Goal: Task Accomplishment & Management: Manage account settings

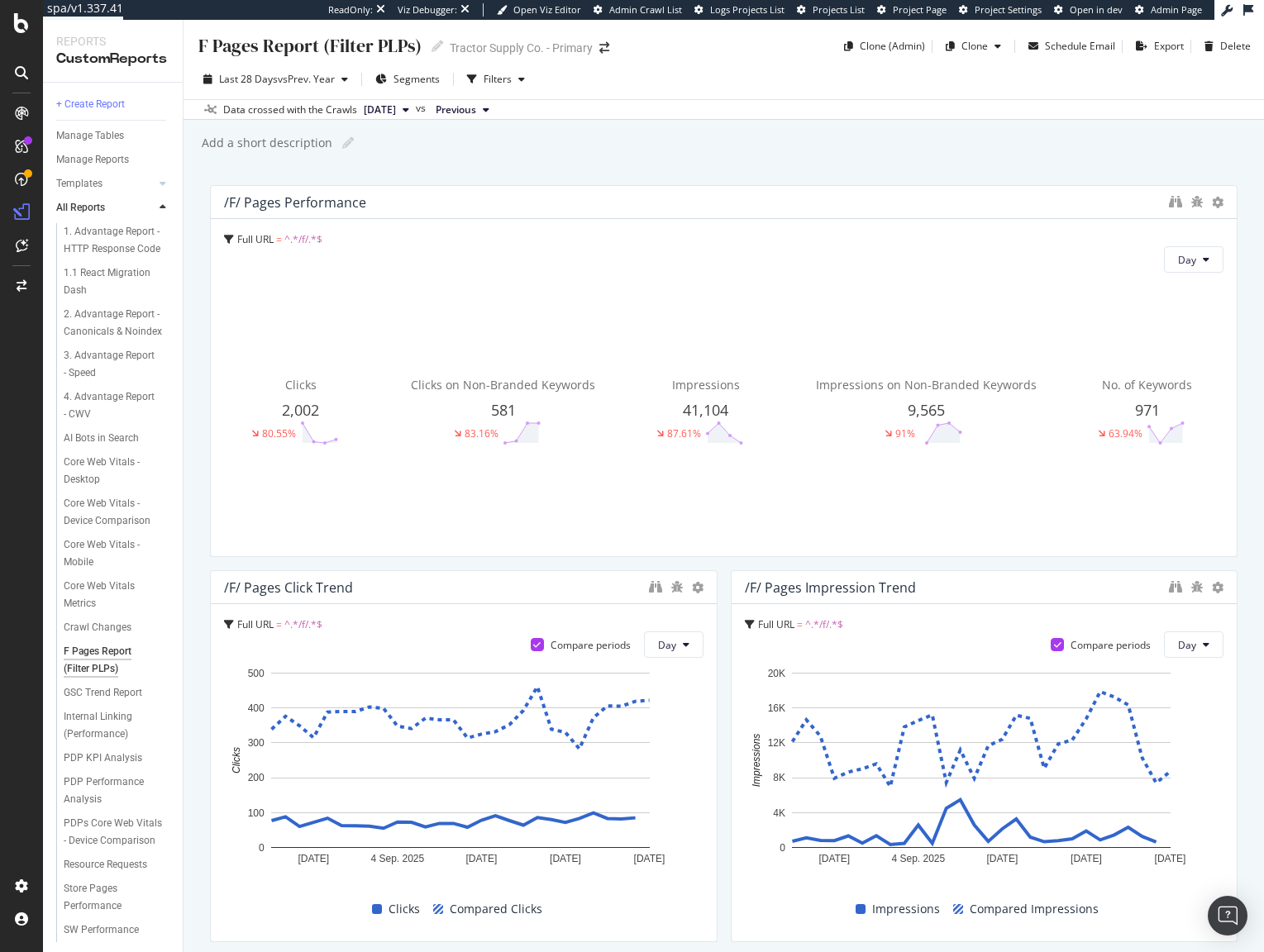
click at [611, 138] on div "Add a short description Add a short description" at bounding box center [731, 143] width 1064 height 25
click at [561, 165] on div "F Pages Report (Filter PLPs) F Pages Report (Filter PLPs) Tractor Supply Co. - …" at bounding box center [724, 485] width 1080 height 932
click at [882, 165] on div "F Pages Report (Filter PLPs) F Pages Report (Filter PLPs) Tractor Supply Co. - …" at bounding box center [724, 485] width 1080 height 932
click at [301, 74] on span "vs Prev. Year" at bounding box center [306, 78] width 57 height 14
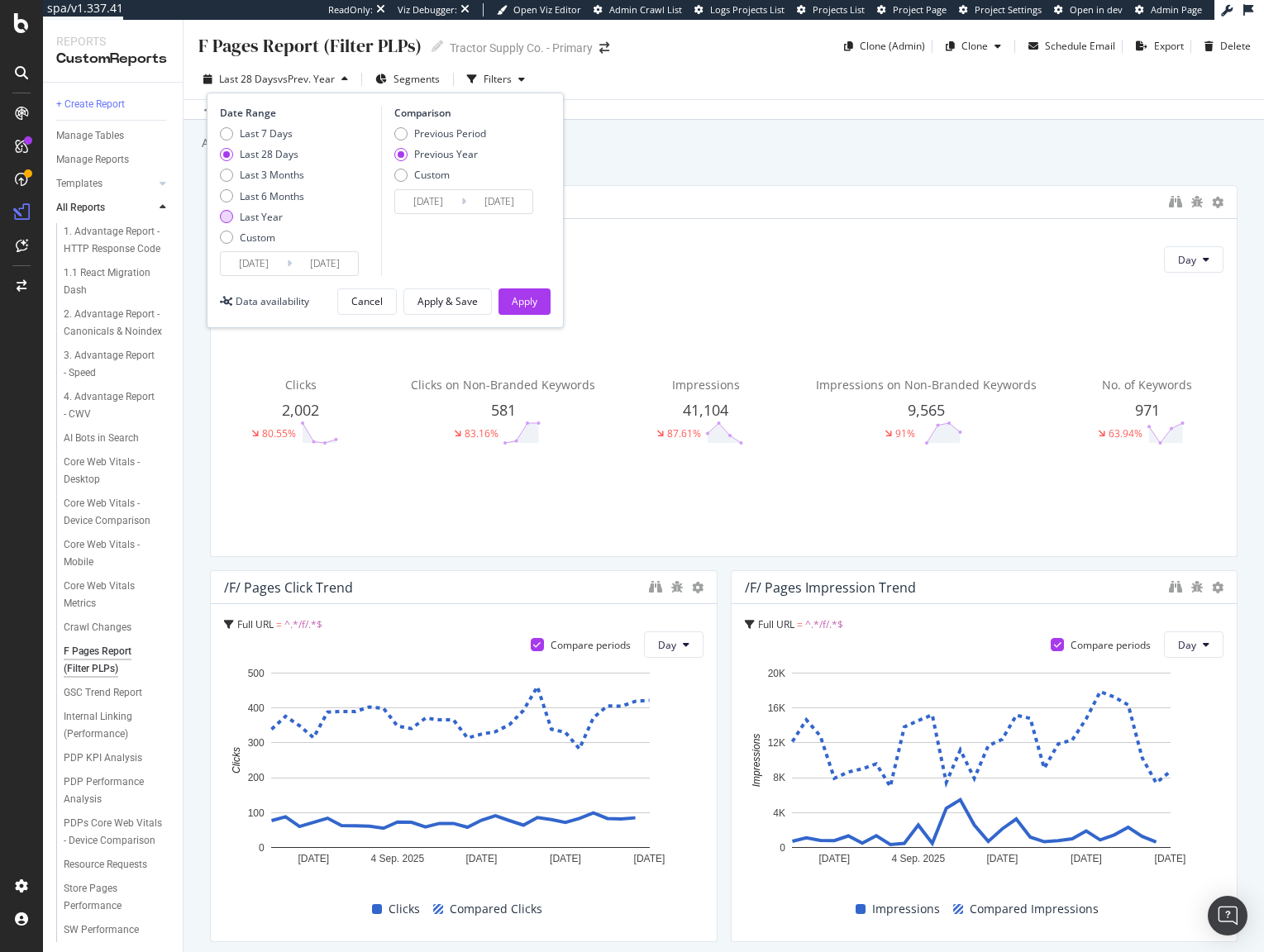
click at [268, 218] on div "Last Year" at bounding box center [261, 217] width 43 height 14
type input "[DATE]"
click at [522, 304] on div "Apply" at bounding box center [524, 301] width 25 height 14
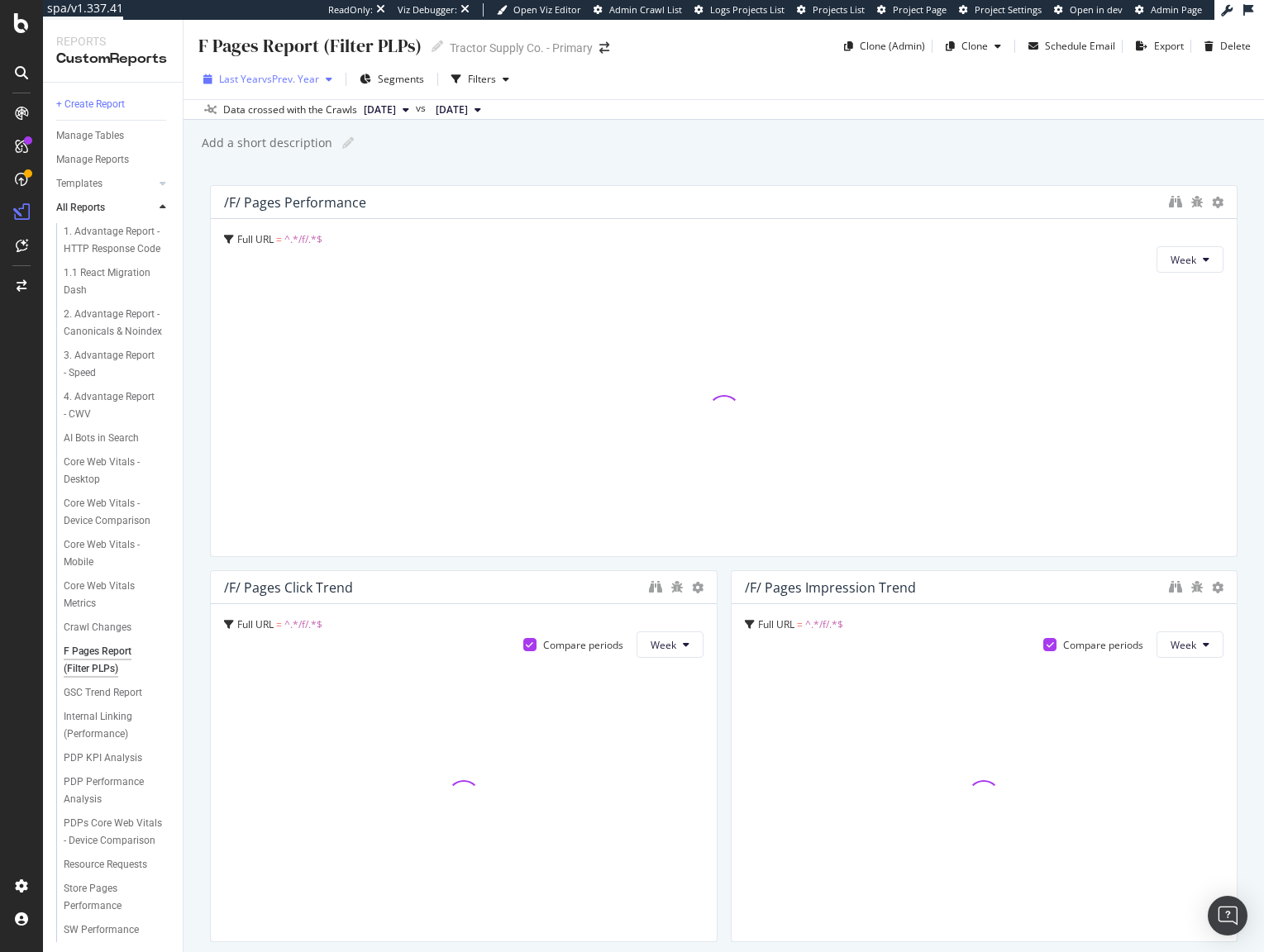
click at [287, 90] on div "Last Year vs Prev. Year" at bounding box center [268, 79] width 142 height 25
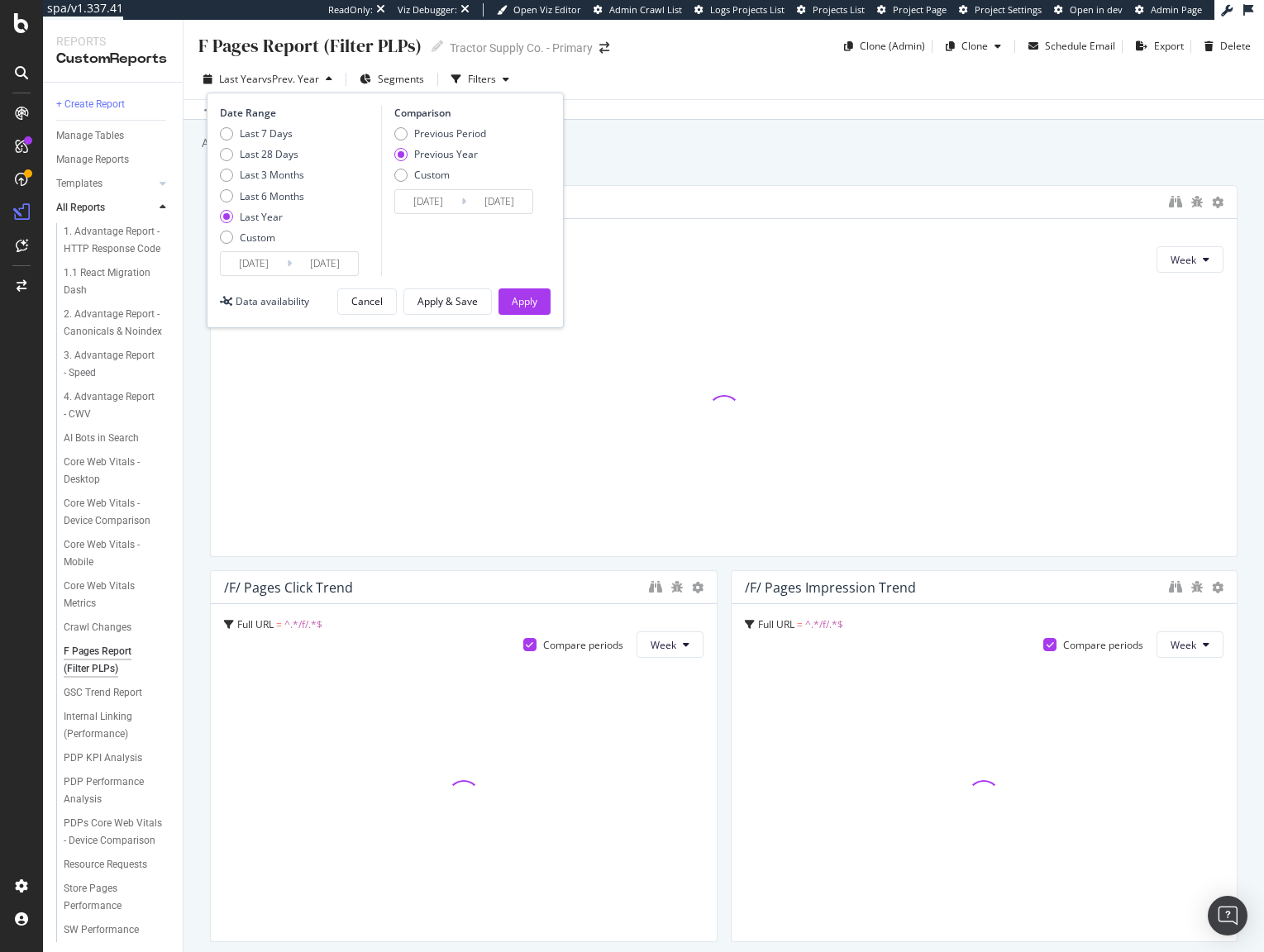
click at [791, 166] on div "F Pages Report (Filter PLPs) F Pages Report (Filter PLPs) Tractor Supply Co. - …" at bounding box center [724, 485] width 1080 height 932
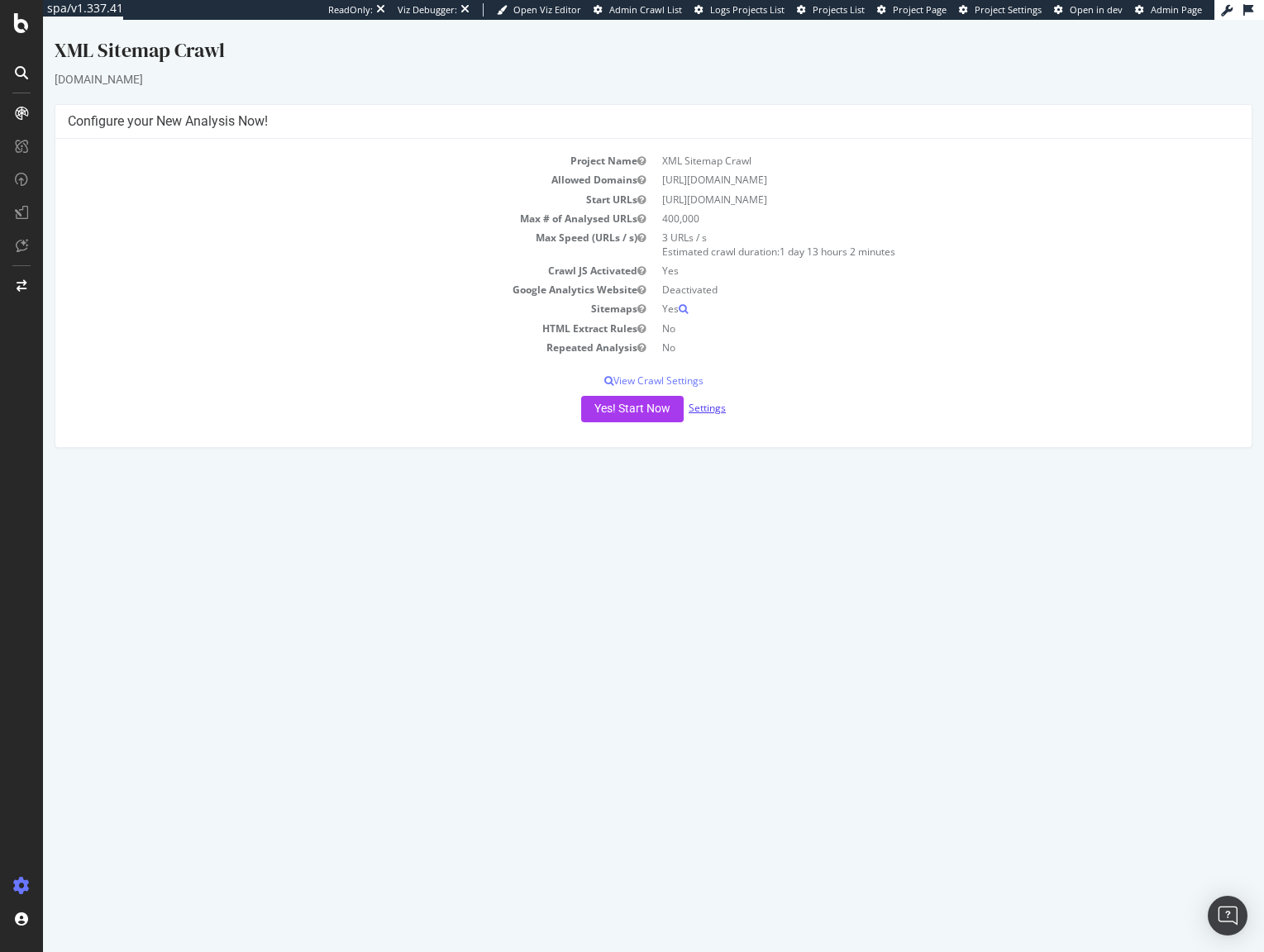
click at [714, 406] on link "Settings" at bounding box center [706, 407] width 37 height 14
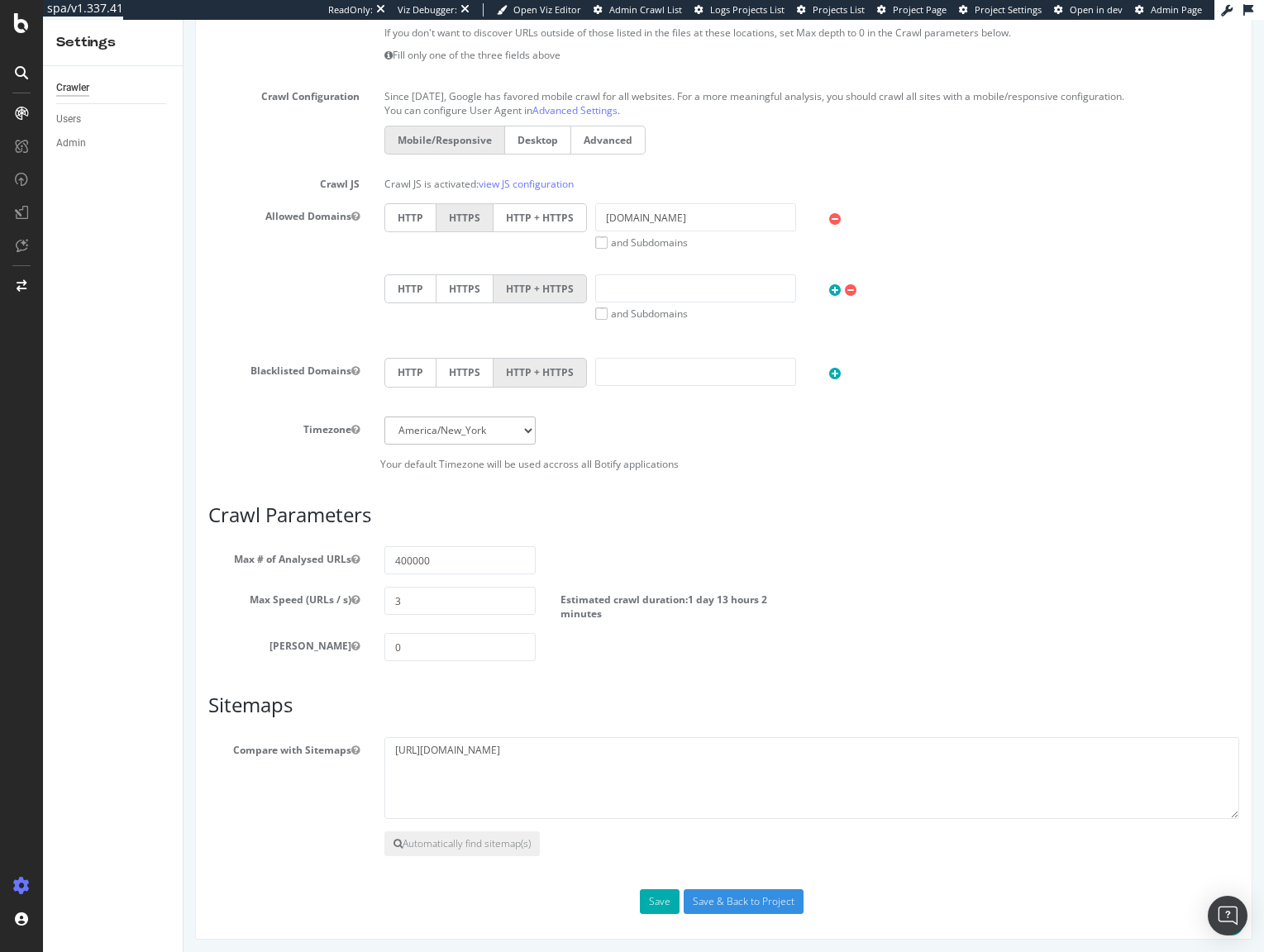
scroll to position [502, 0]
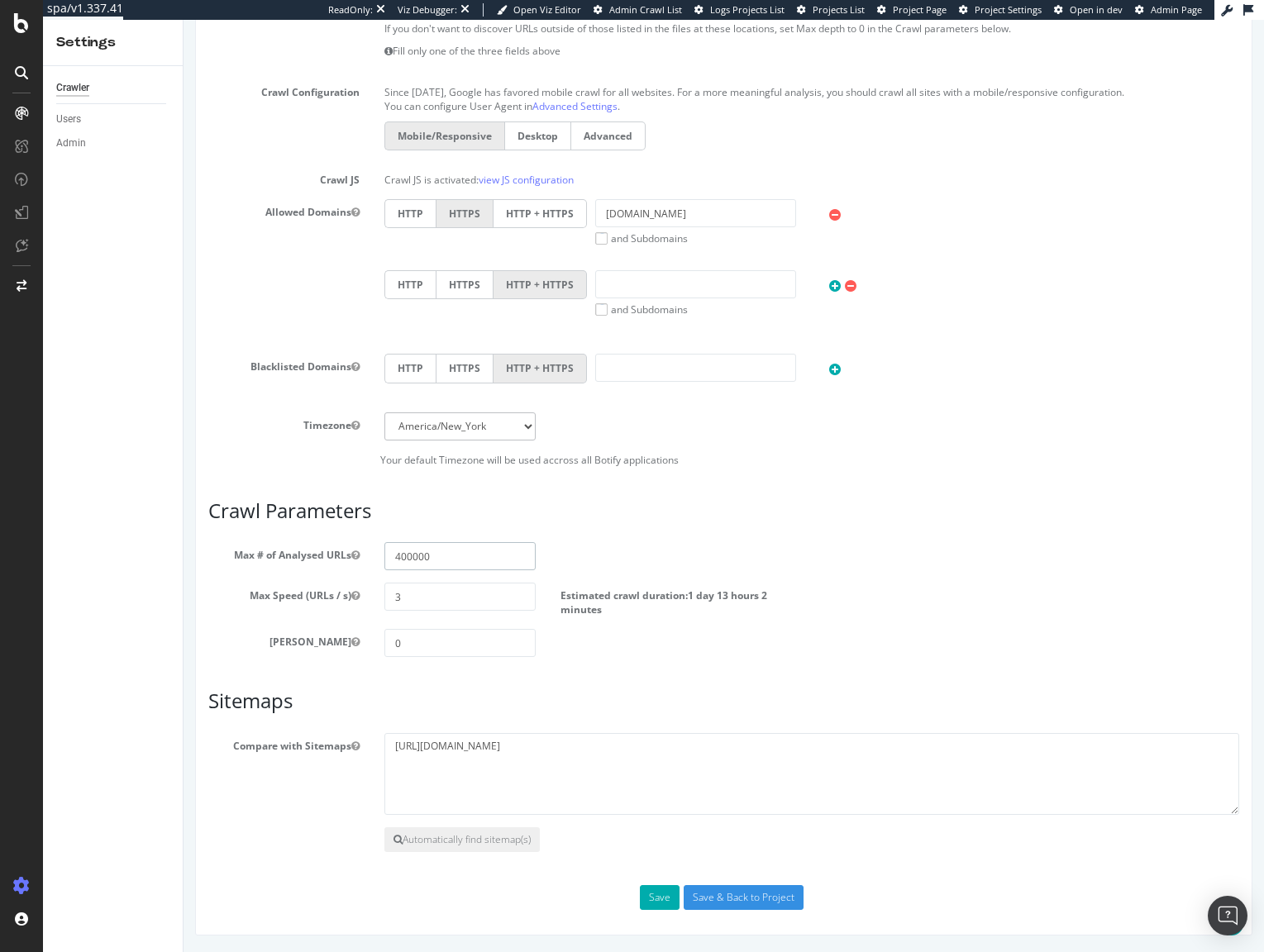
drag, startPoint x: 312, startPoint y: 538, endPoint x: 254, endPoint y: 535, distance: 58.1
click at [287, 536] on article "Crawl Parameters Max # of Analysed URLs 400000 Max Speed (URLs / s) 3 Estimated…" at bounding box center [723, 579] width 1030 height 157
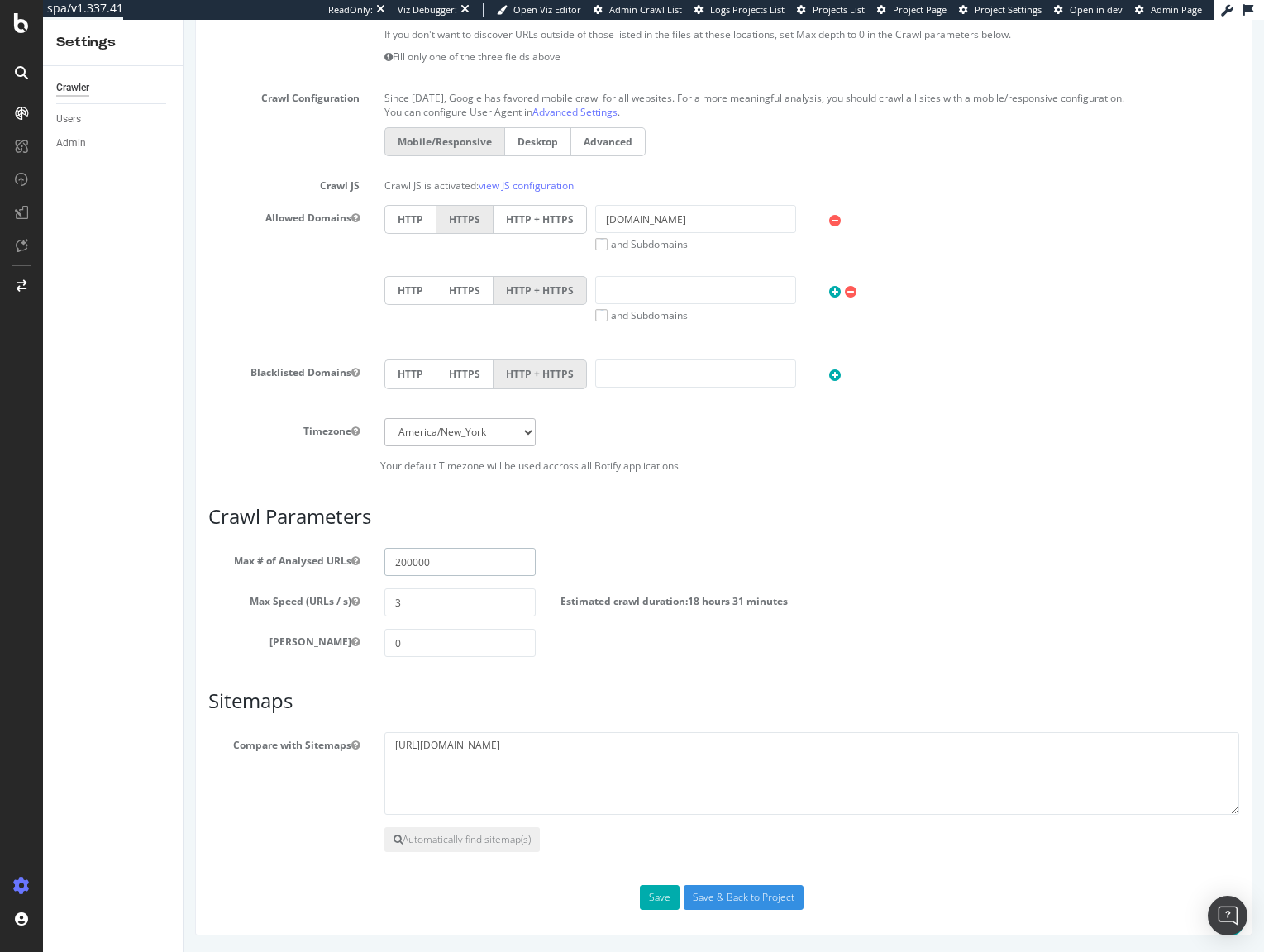
type input "2"
type input "200000"
click at [729, 904] on input "Save & Back to Project" at bounding box center [743, 897] width 120 height 25
